Goal: Find specific page/section: Find specific page/section

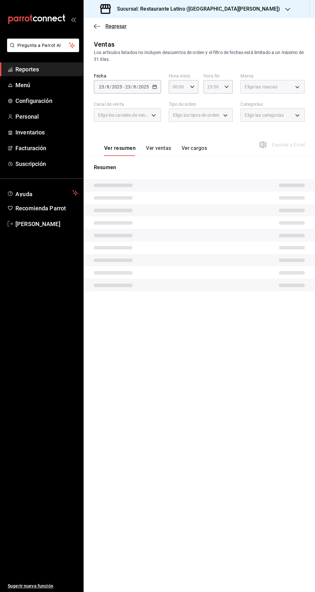
click at [110, 23] on span "Regresar" at bounding box center [115, 26] width 21 height 6
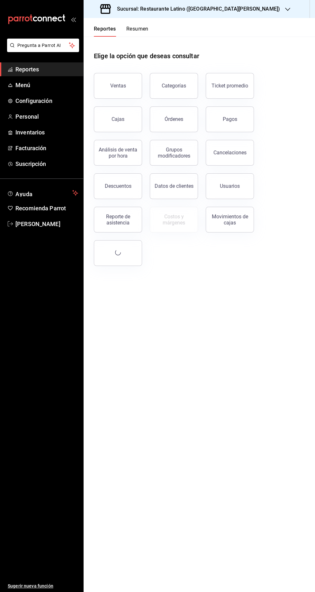
click at [142, 32] on button "Resumen" at bounding box center [137, 31] width 22 height 11
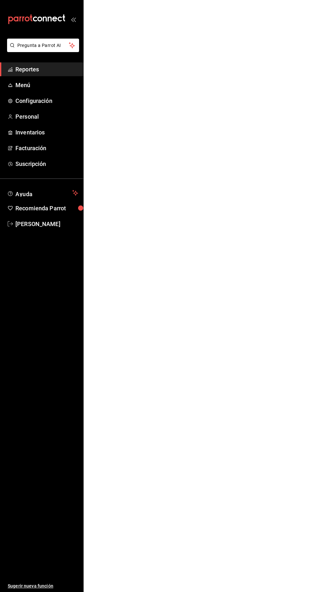
click at [133, 0] on html "Pregunta a Parrot AI Reportes Menú Configuración Personal Inventarios Facturaci…" at bounding box center [157, 0] width 315 height 0
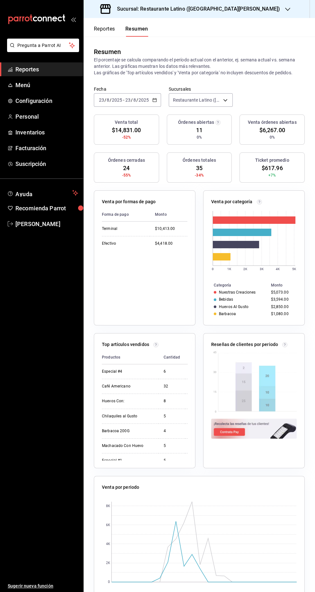
click at [199, 18] on div "Sucursal: Restaurante Latino ([GEOGRAPHIC_DATA][PERSON_NAME])" at bounding box center [191, 9] width 204 height 18
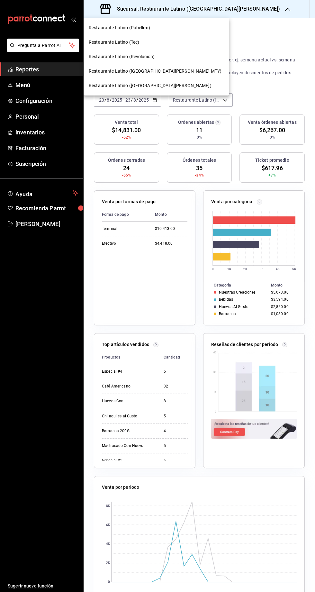
click at [126, 64] on div "Restaurante Latino ([GEOGRAPHIC_DATA][PERSON_NAME] MTY)" at bounding box center [157, 71] width 146 height 14
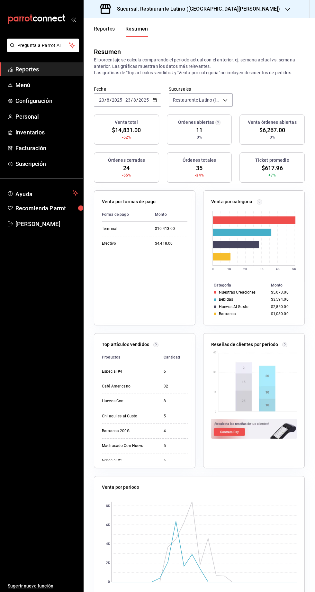
click at [176, 9] on h3 "Sucursal: Restaurante Latino ([GEOGRAPHIC_DATA][PERSON_NAME])" at bounding box center [196, 9] width 168 height 8
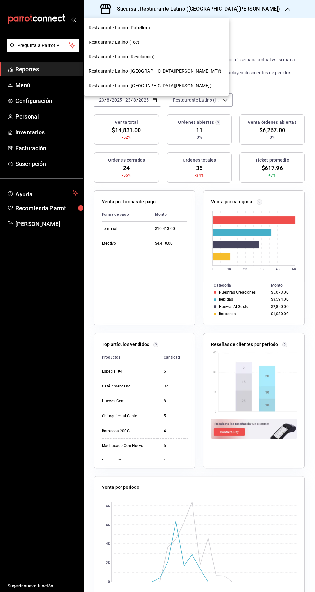
click at [136, 57] on span "Restaurante Latino (Revolucion)" at bounding box center [122, 56] width 66 height 7
